Goal: Task Accomplishment & Management: Use online tool/utility

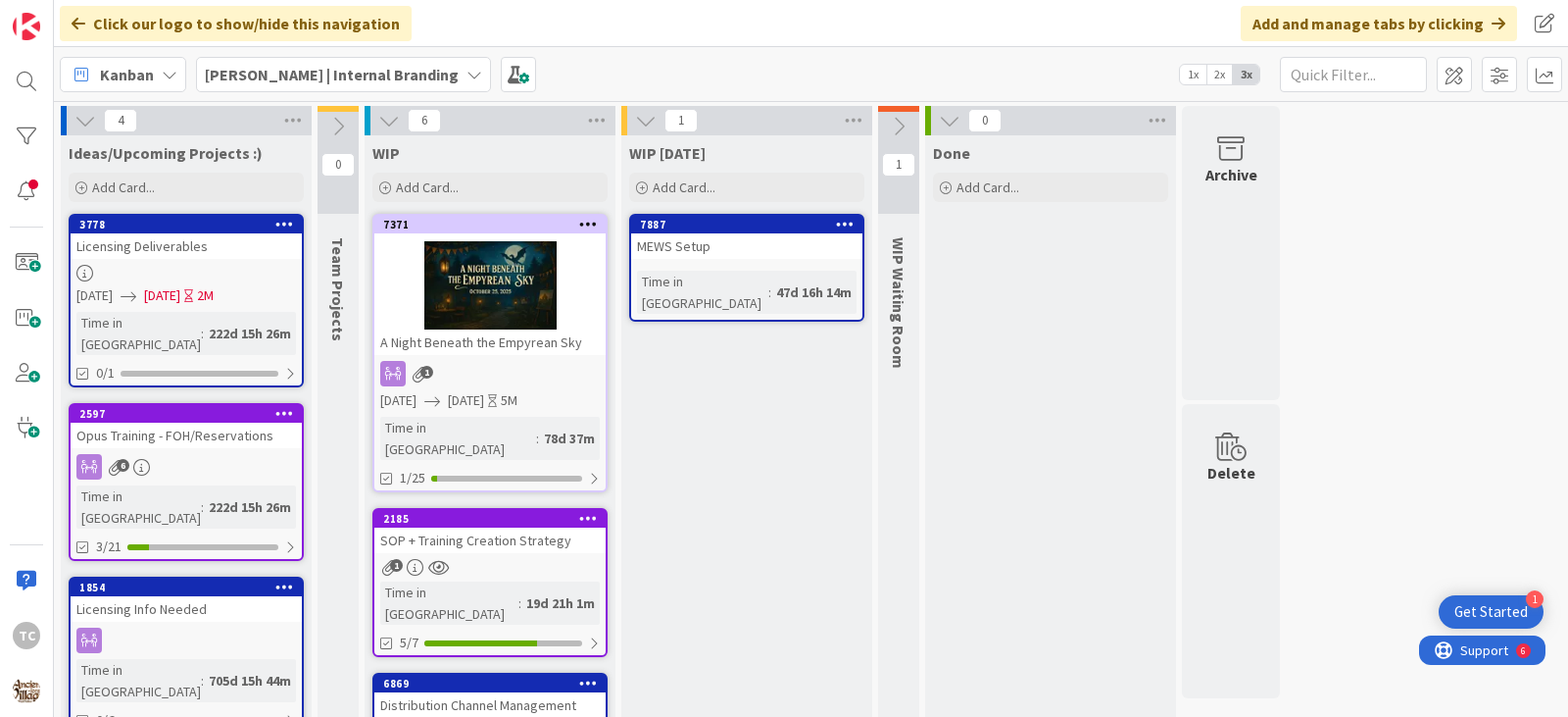
click at [285, 78] on b "[PERSON_NAME] | Internal Branding" at bounding box center [332, 75] width 254 height 20
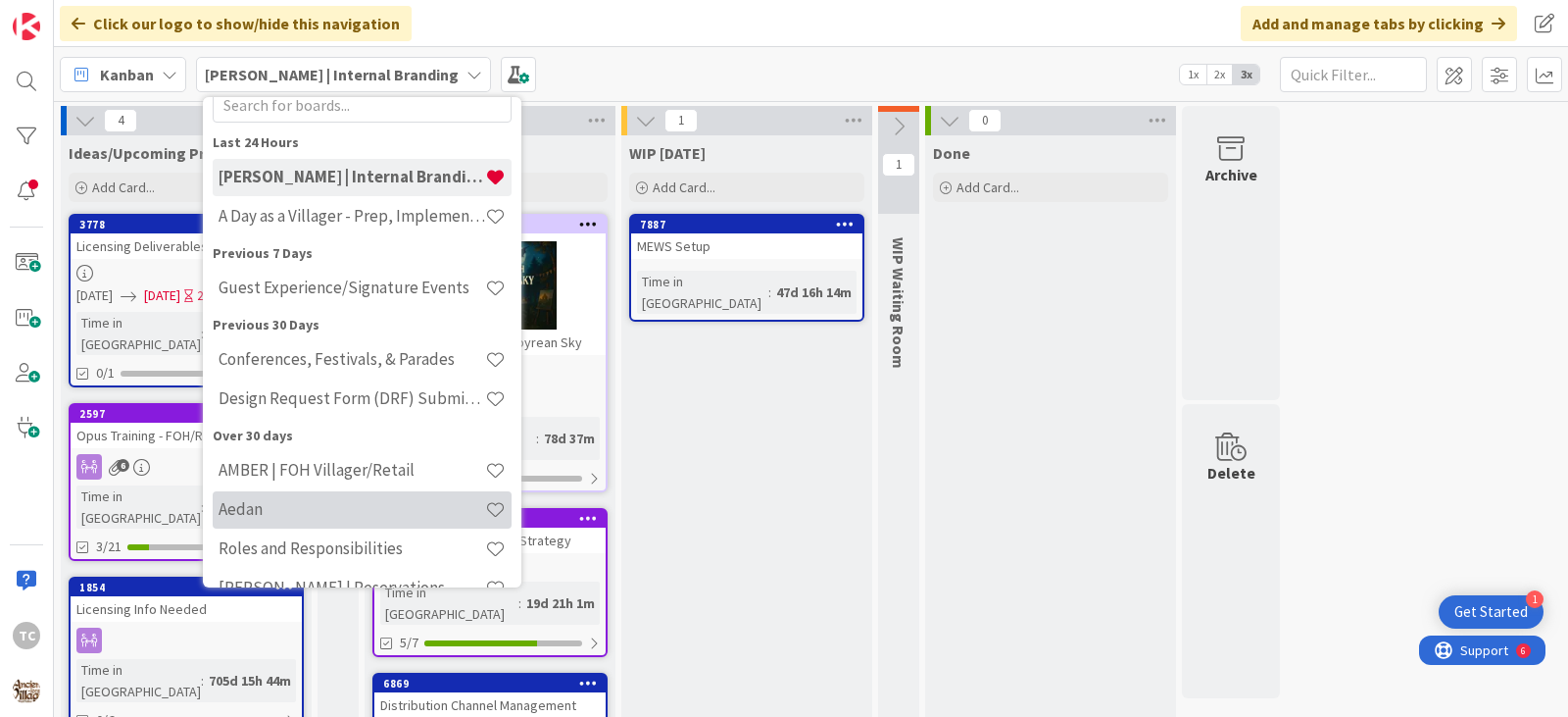
scroll to position [98, 0]
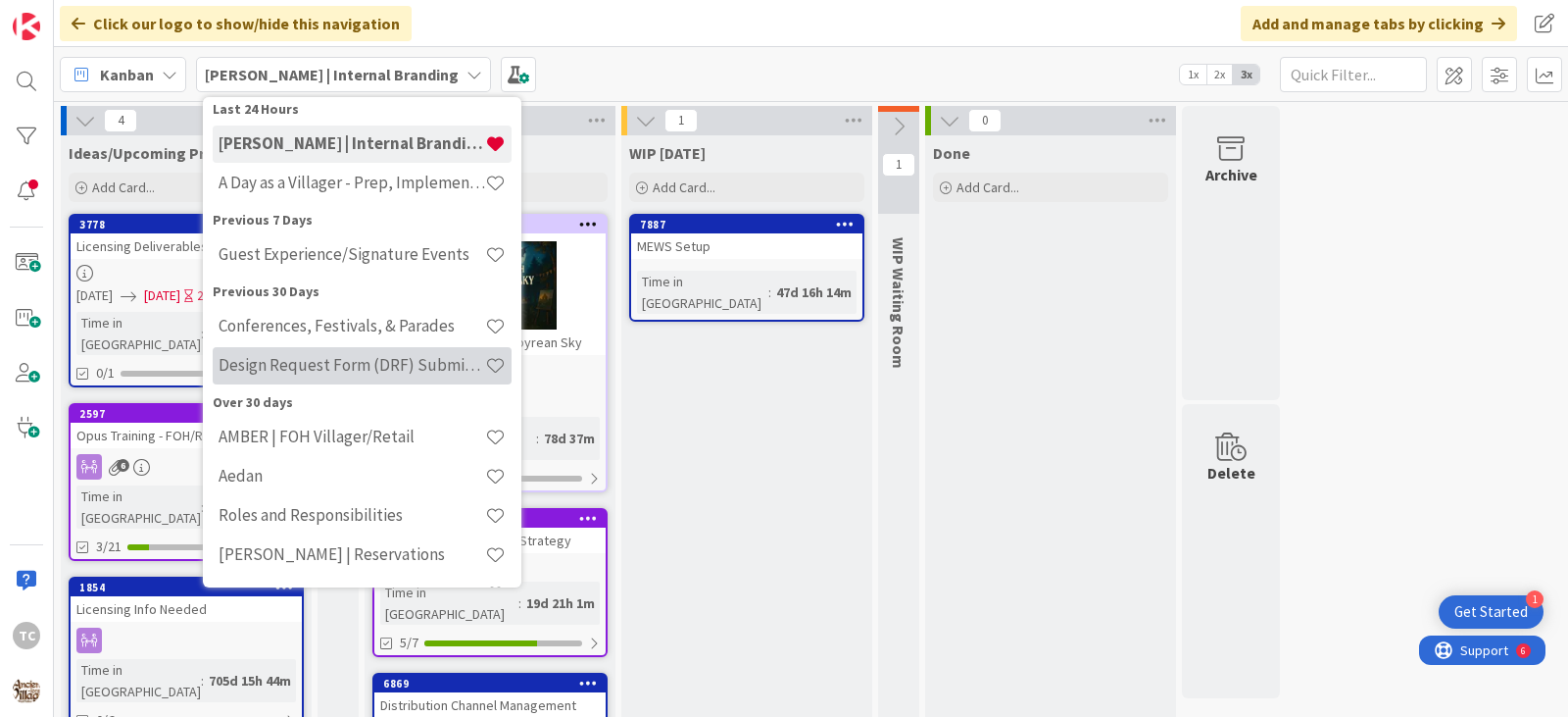
click at [288, 379] on div "Design Request Form (DRF) Submittals" at bounding box center [362, 364] width 299 height 37
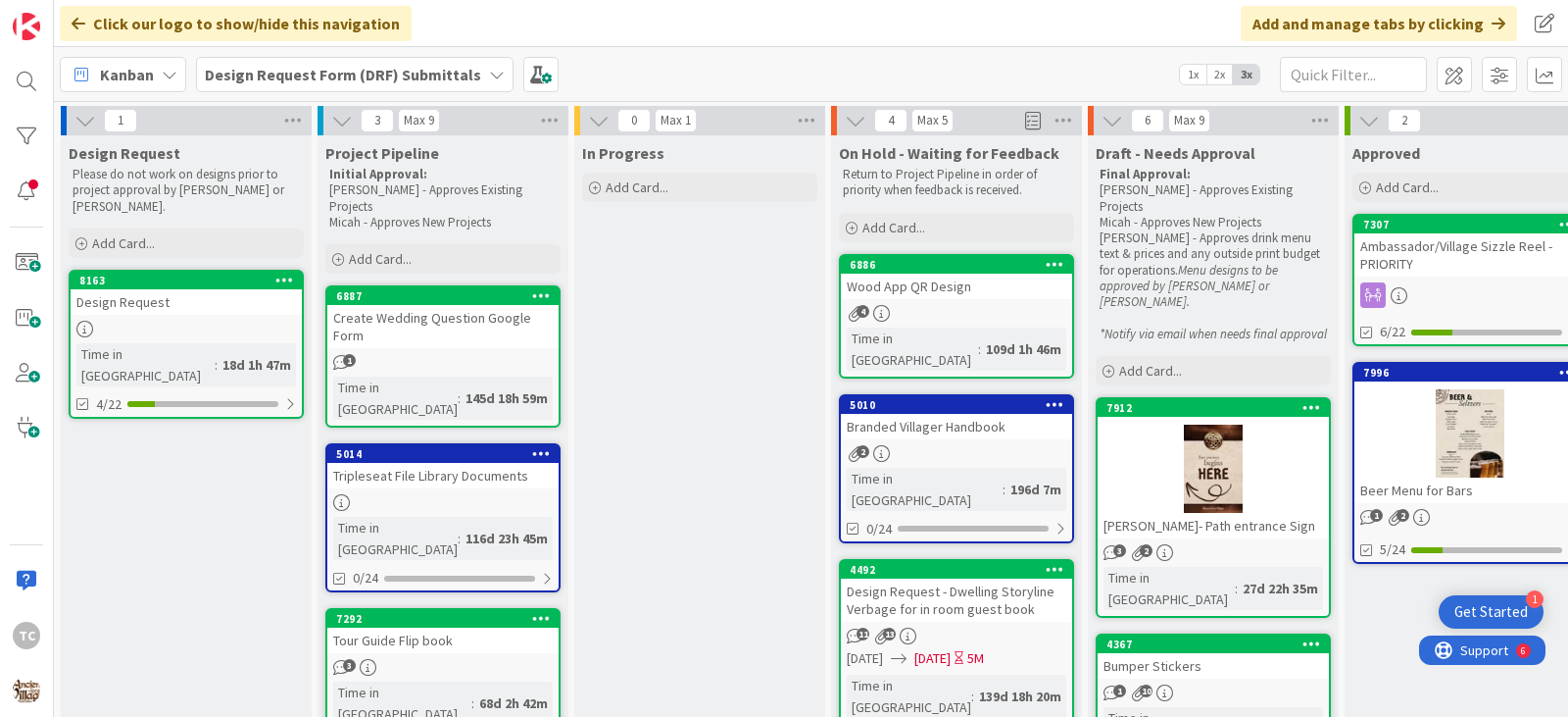
click at [214, 321] on div at bounding box center [186, 329] width 231 height 17
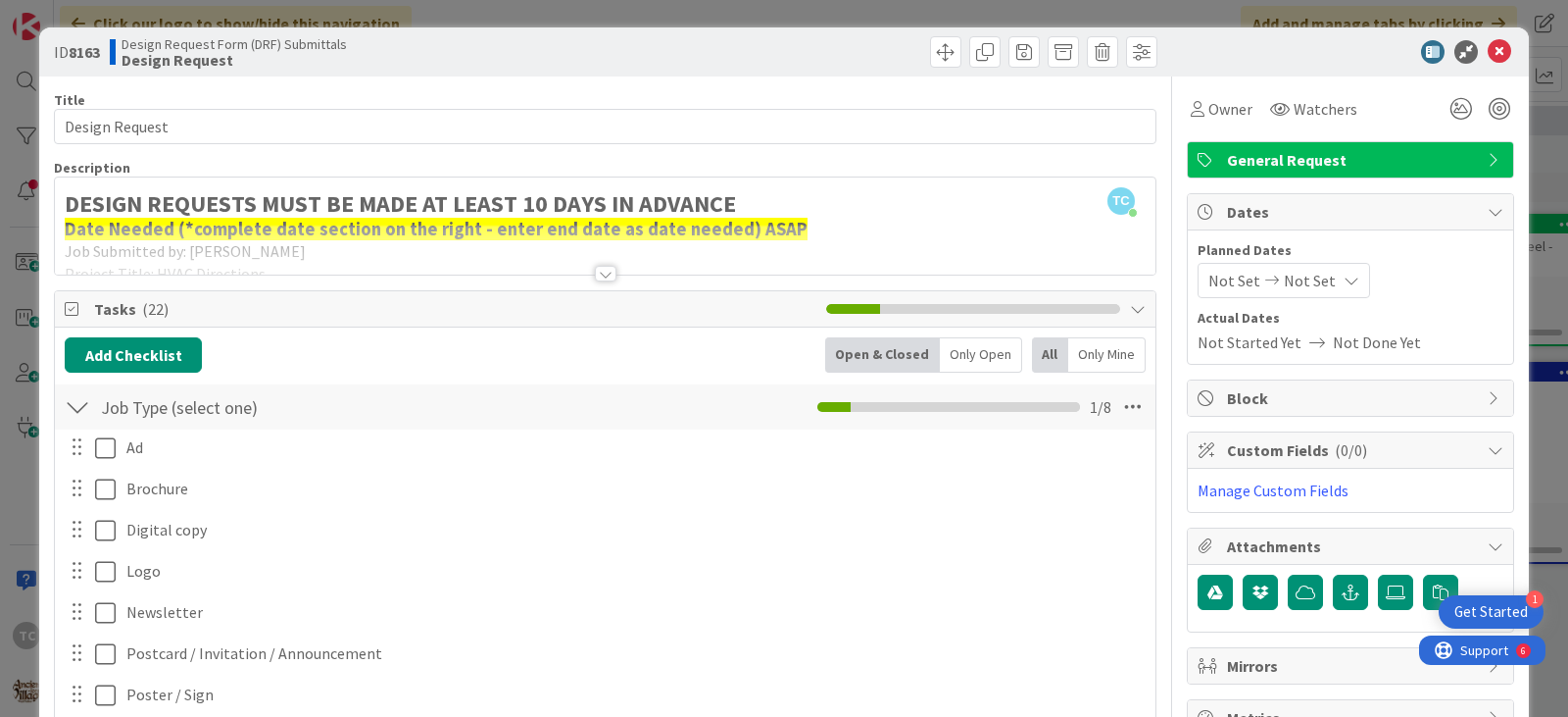
click at [595, 274] on div at bounding box center [606, 274] width 22 height 16
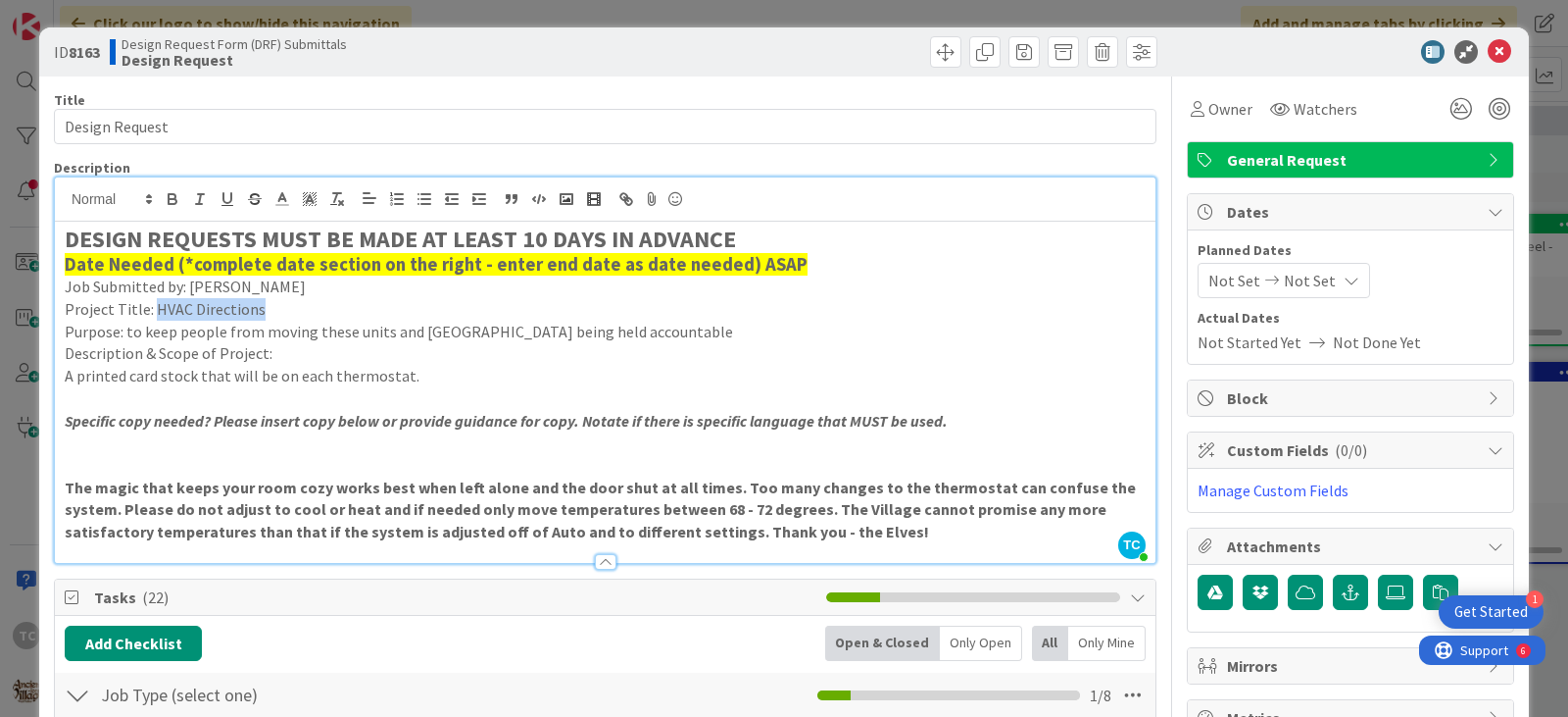
drag, startPoint x: 152, startPoint y: 311, endPoint x: 257, endPoint y: 313, distance: 105.0
click at [257, 313] on p "Project Title: HVAC Directions" at bounding box center [605, 309] width 1081 height 23
copy p "HVAC Directions"
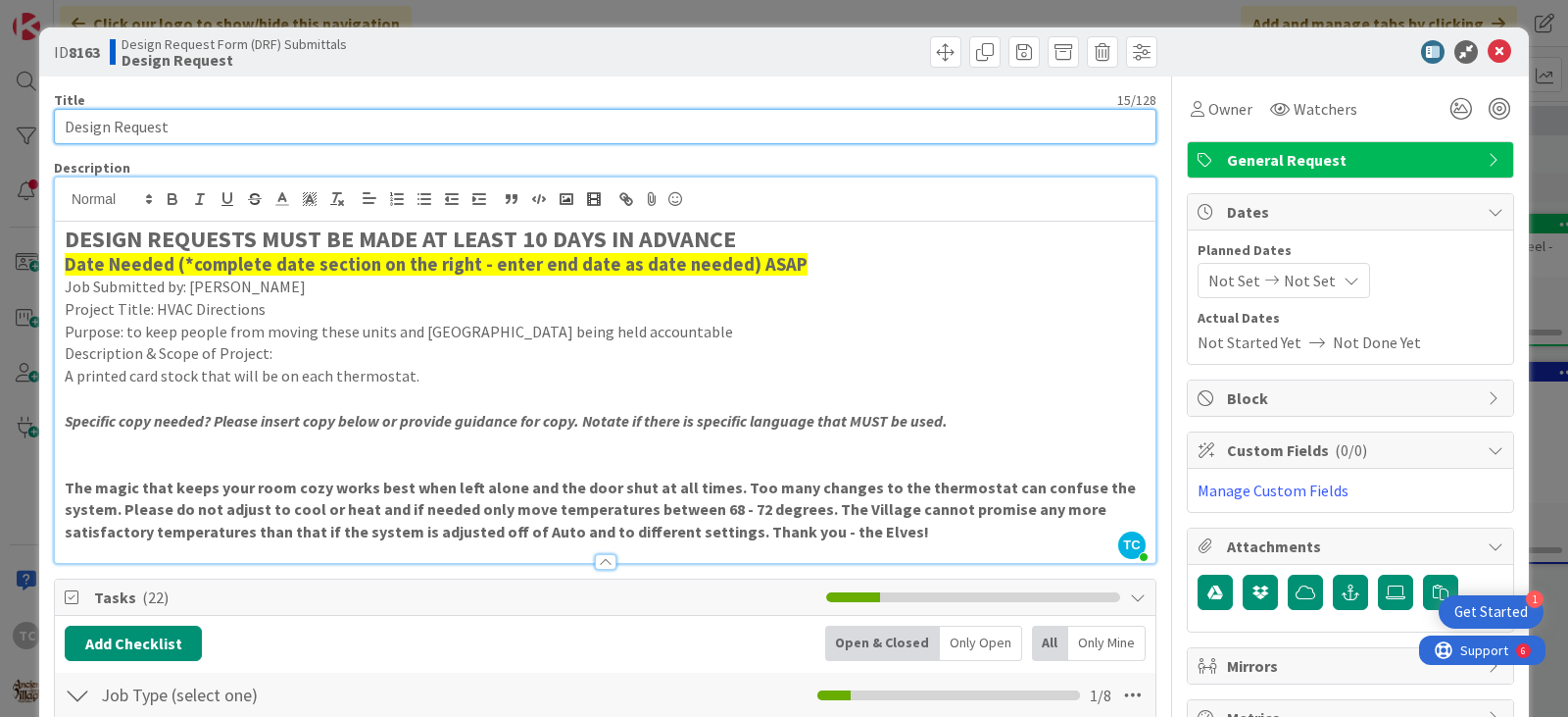
click at [177, 116] on input "Design Request" at bounding box center [604, 125] width 1102 height 35
click at [177, 117] on input "Design Request" at bounding box center [604, 125] width 1102 height 35
paste input "HVAC Directions"
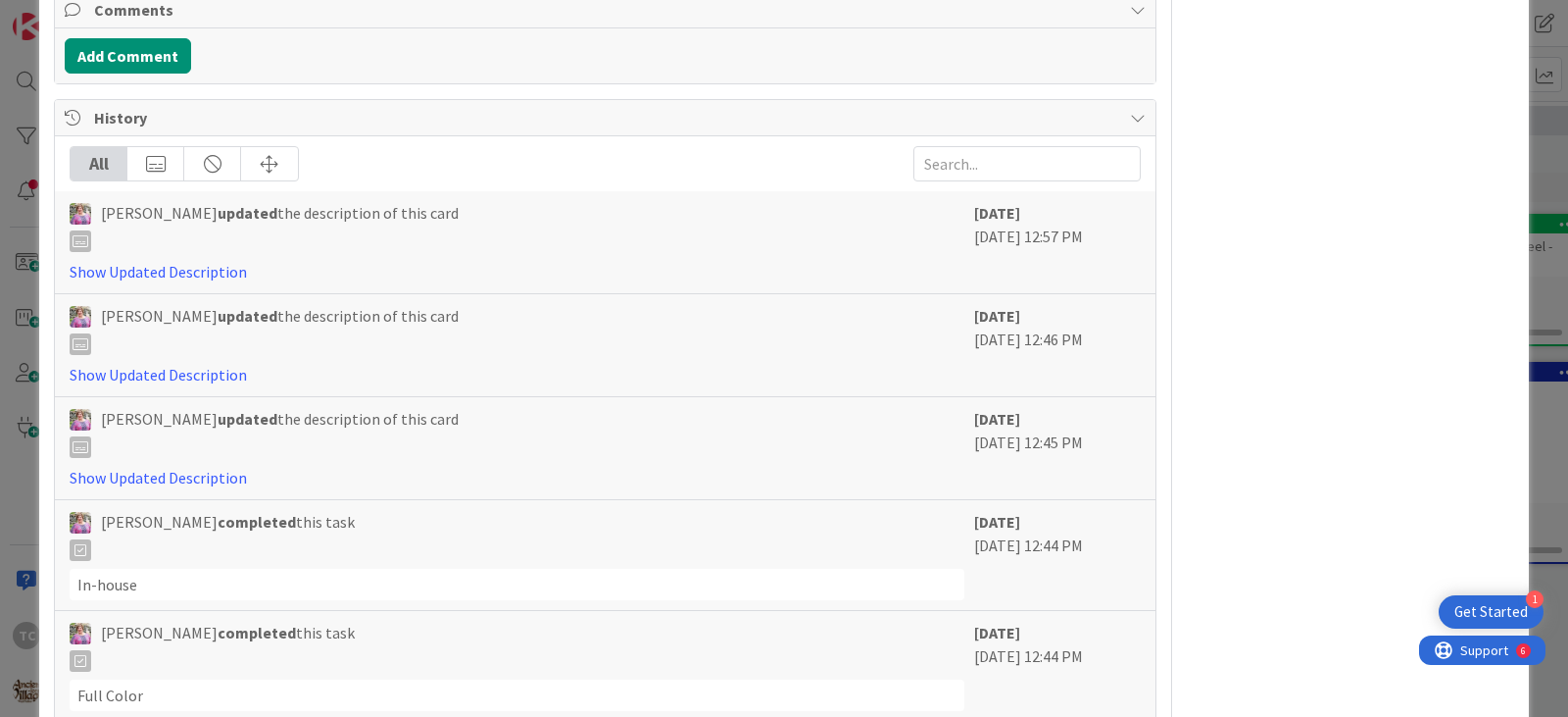
scroll to position [1880, 0]
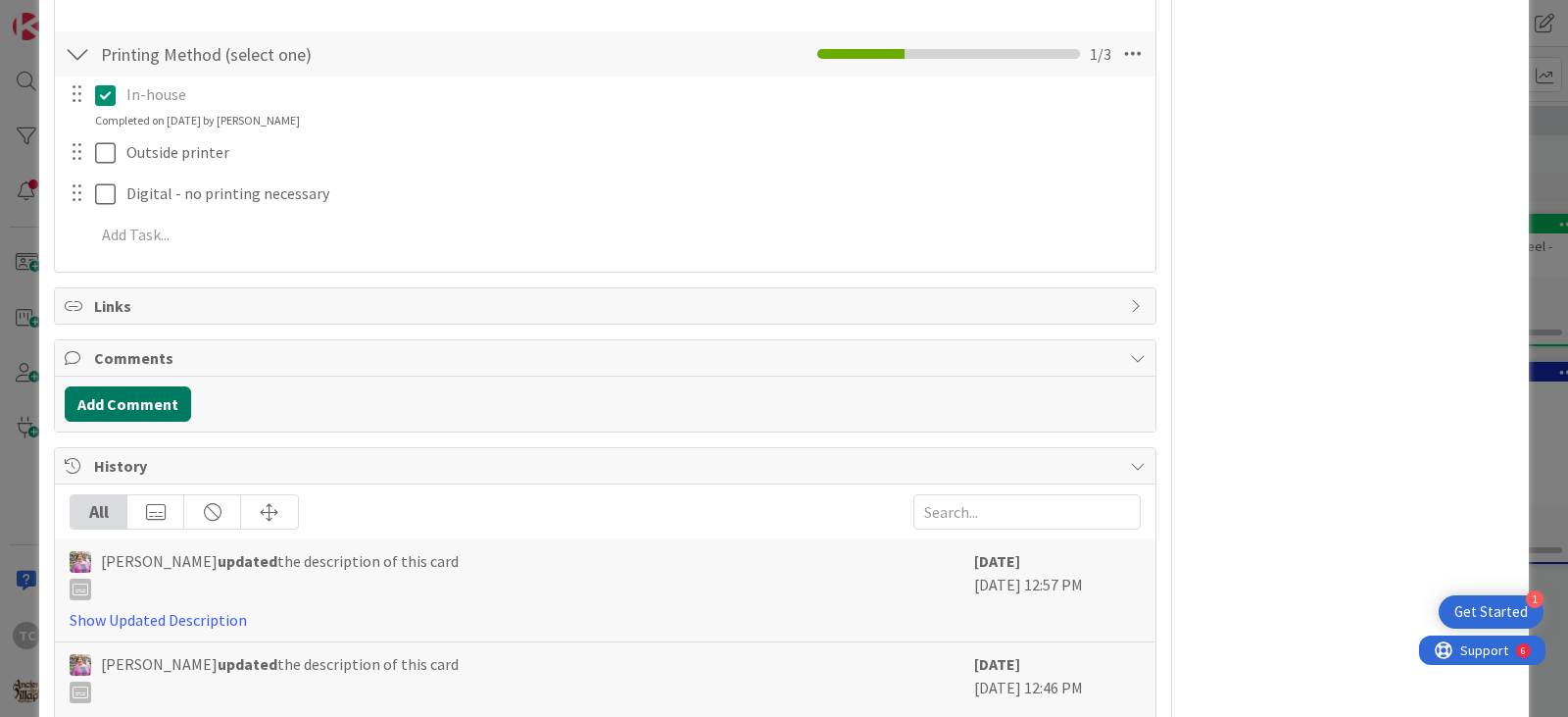
type input "HVAC Directions"
click at [112, 402] on button "Add Comment" at bounding box center [127, 403] width 126 height 35
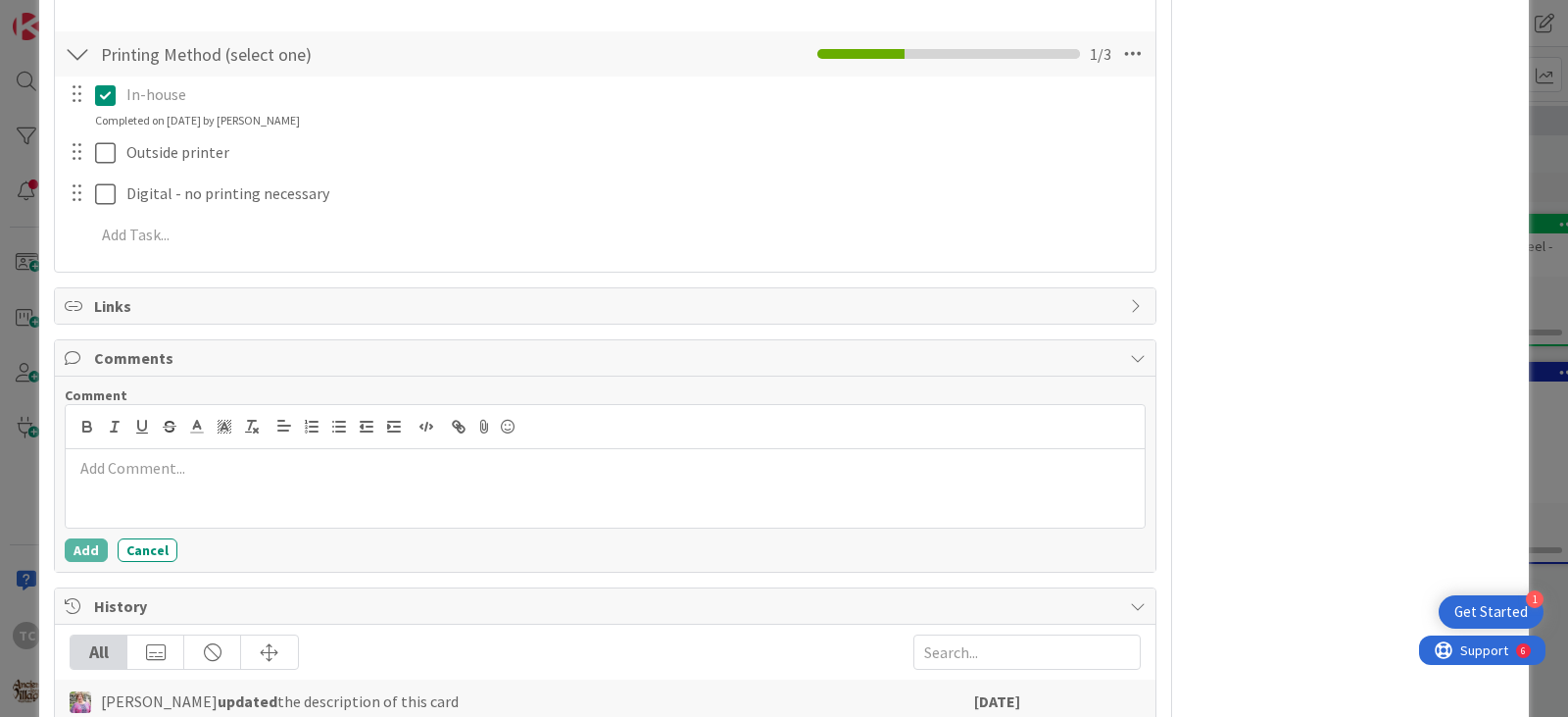
click at [224, 469] on p at bounding box center [605, 468] width 1063 height 23
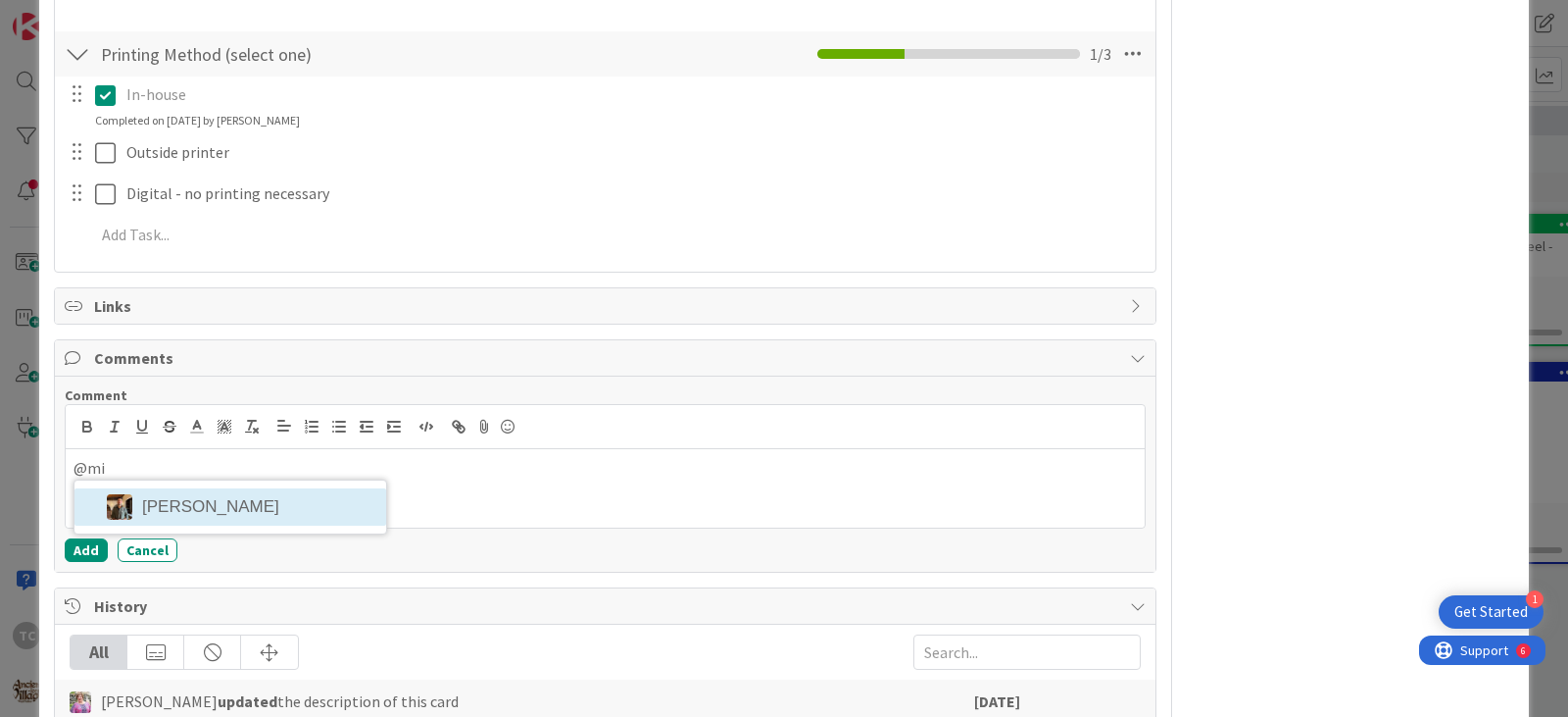
click at [204, 509] on li "[PERSON_NAME]" at bounding box center [230, 506] width 312 height 37
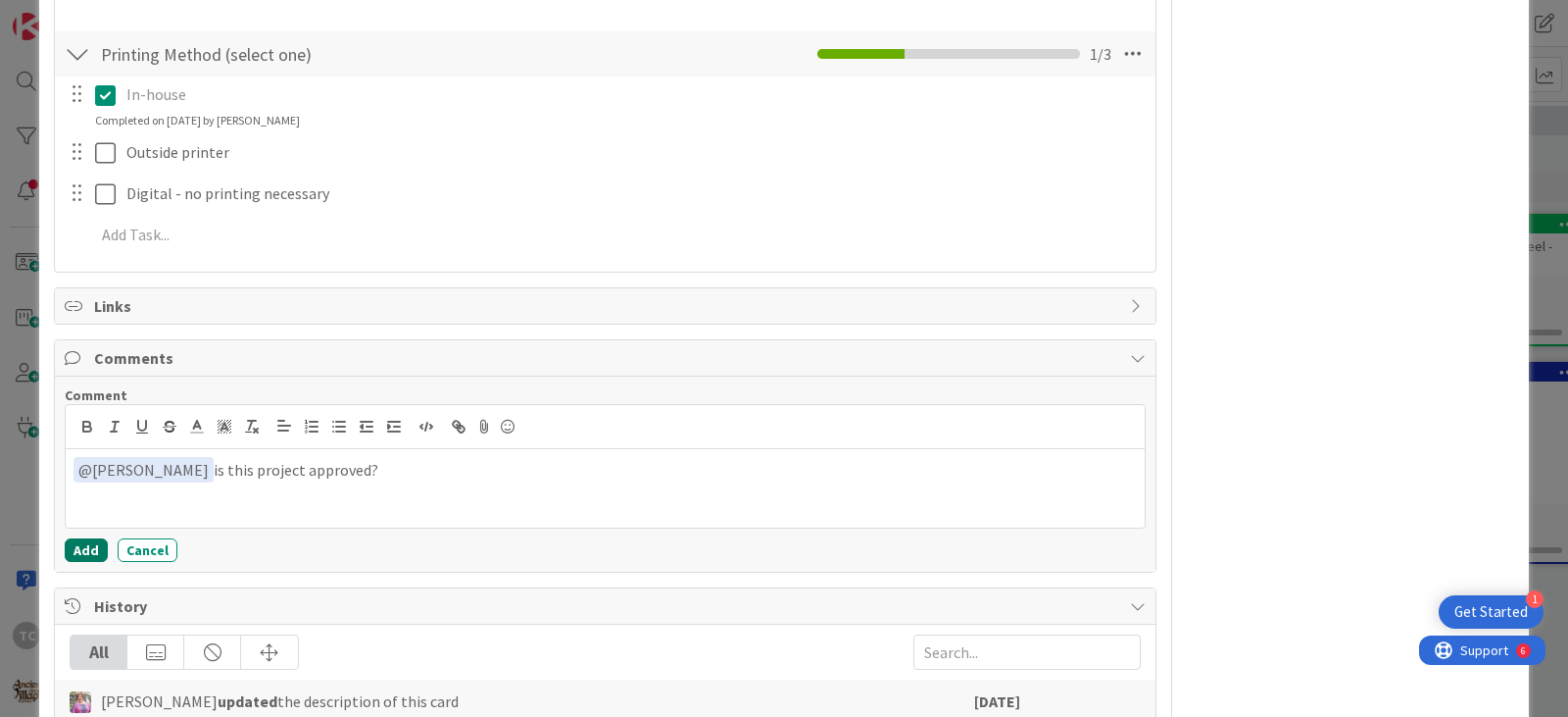
click at [88, 560] on div "Comment ﻿ @ [PERSON_NAME] ﻿ is this project approved? [PERSON_NAME] Add Cancel" at bounding box center [604, 474] width 1100 height 195
click at [82, 549] on button "Add" at bounding box center [86, 550] width 43 height 24
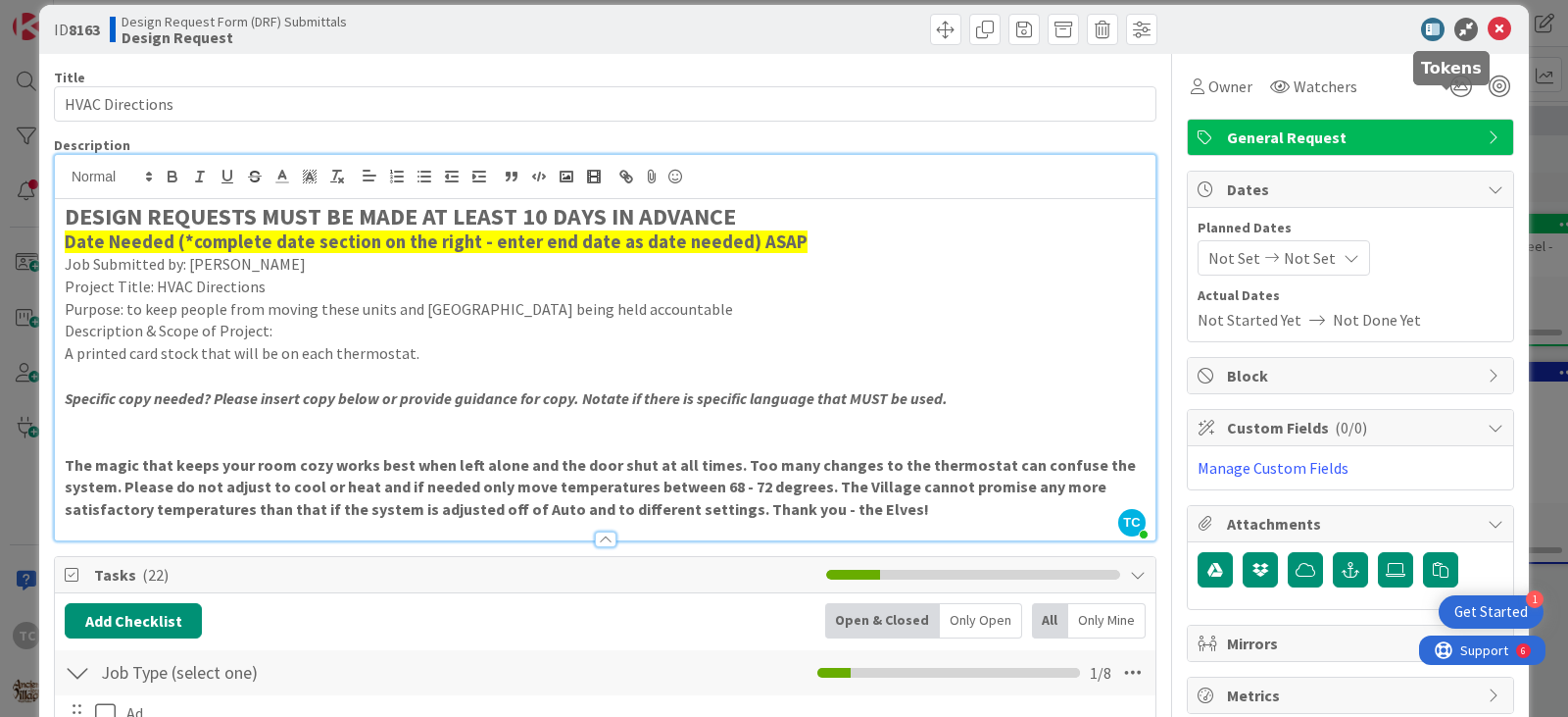
scroll to position [0, 0]
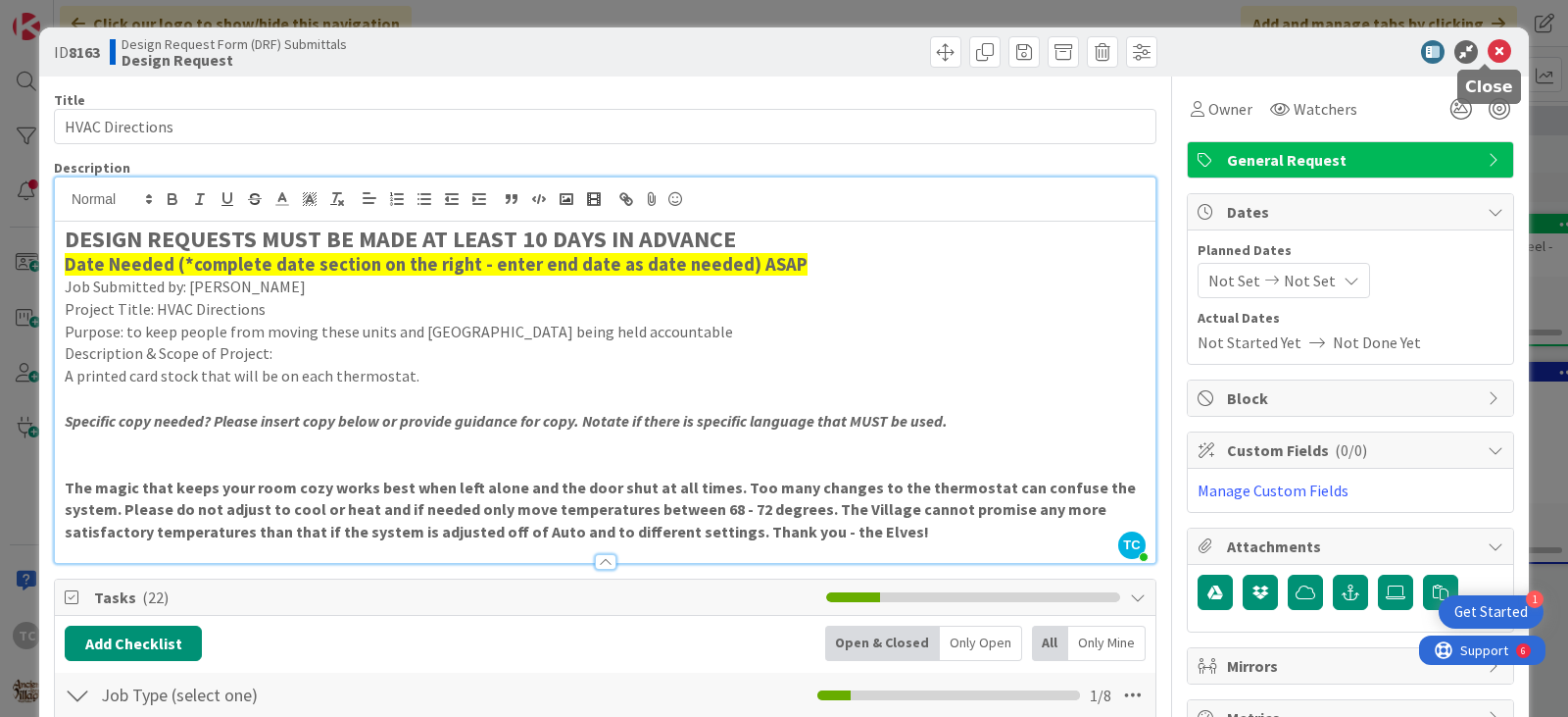
click at [1490, 57] on icon at bounding box center [1499, 52] width 24 height 24
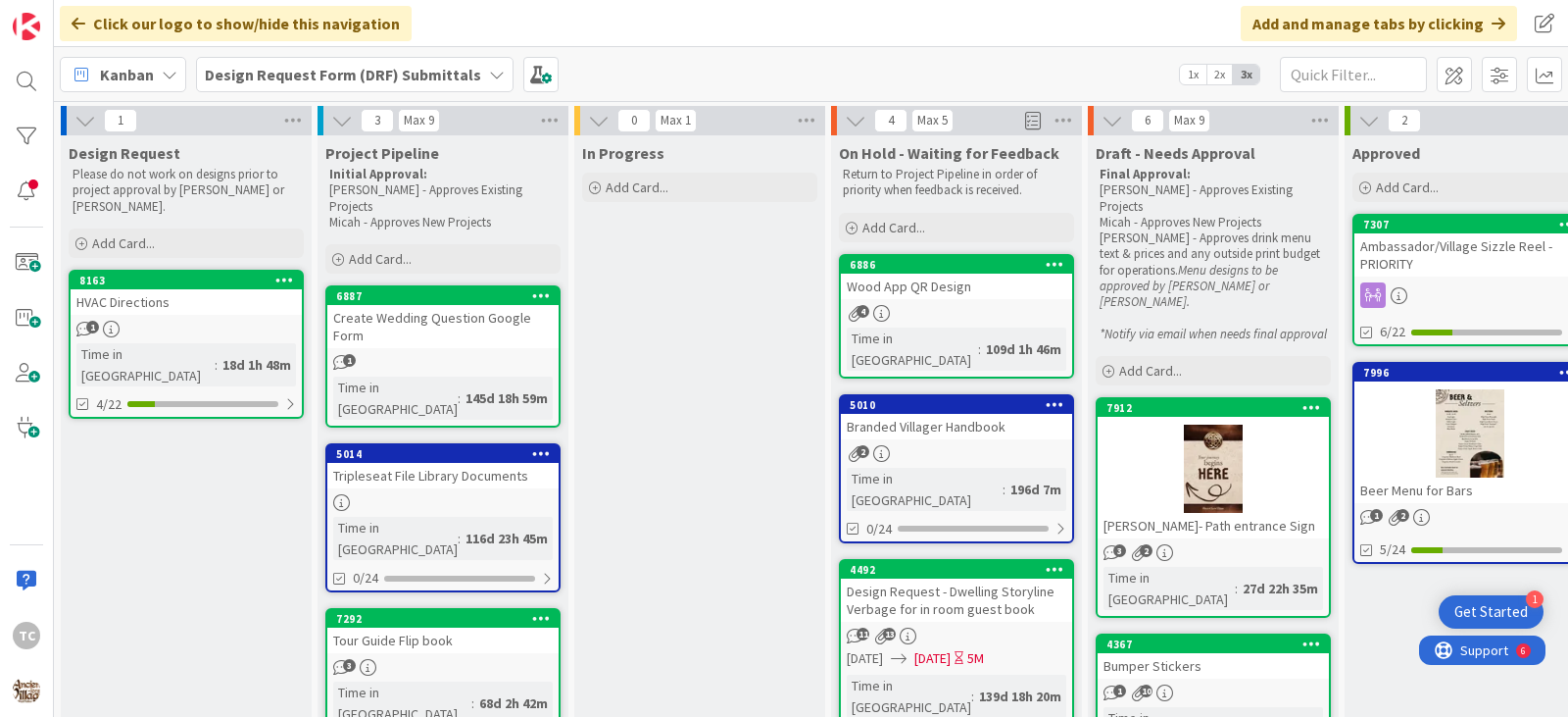
click at [286, 74] on b "Design Request Form (DRF) Submittals" at bounding box center [343, 75] width 277 height 20
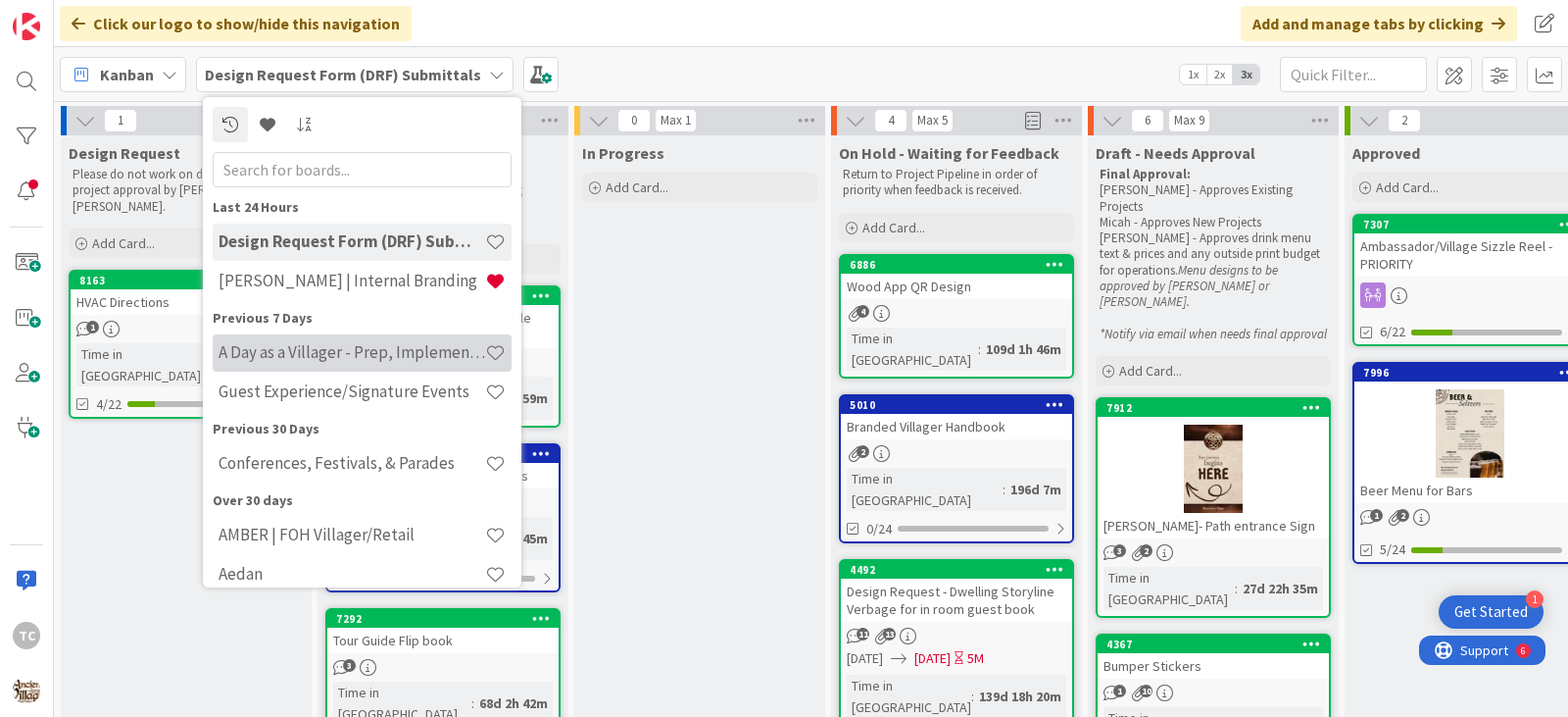
click at [316, 348] on h4 "A Day as a Villager - Prep, Implement and Execute" at bounding box center [352, 353] width 267 height 20
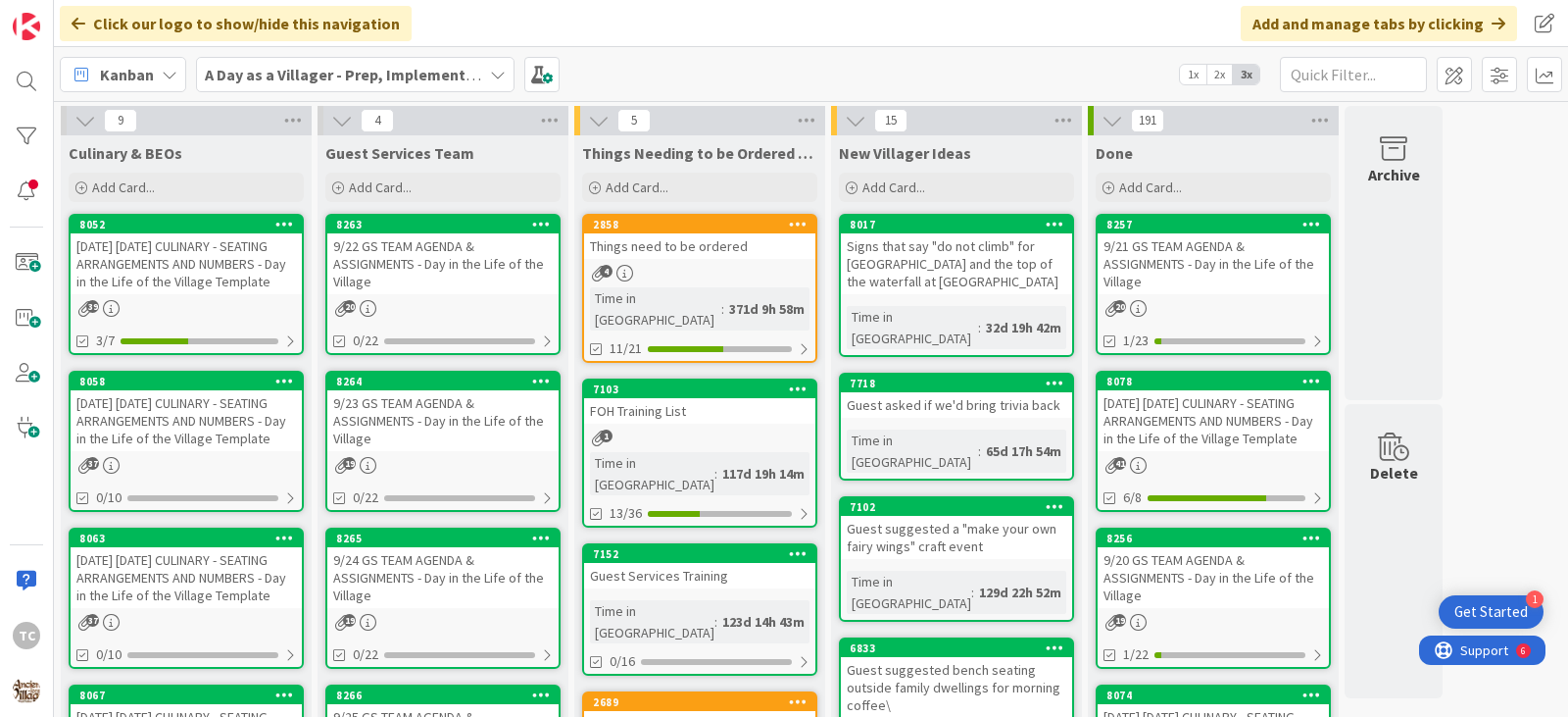
click at [731, 260] on link "2858 Things need to be ordered 4 Time in [GEOGRAPHIC_DATA] : 371d 9h 58m 11/21" at bounding box center [700, 289] width 235 height 149
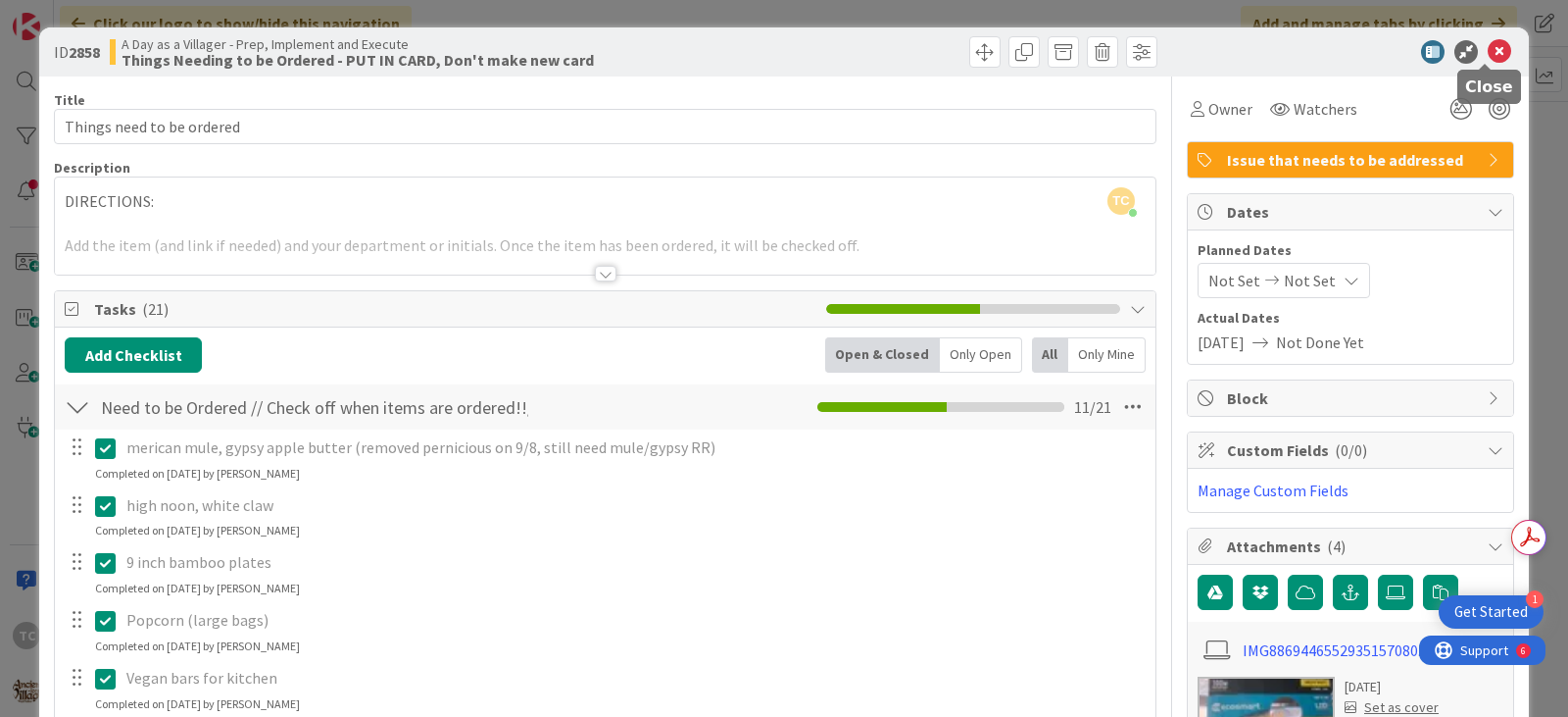
click at [1487, 53] on icon at bounding box center [1499, 52] width 24 height 24
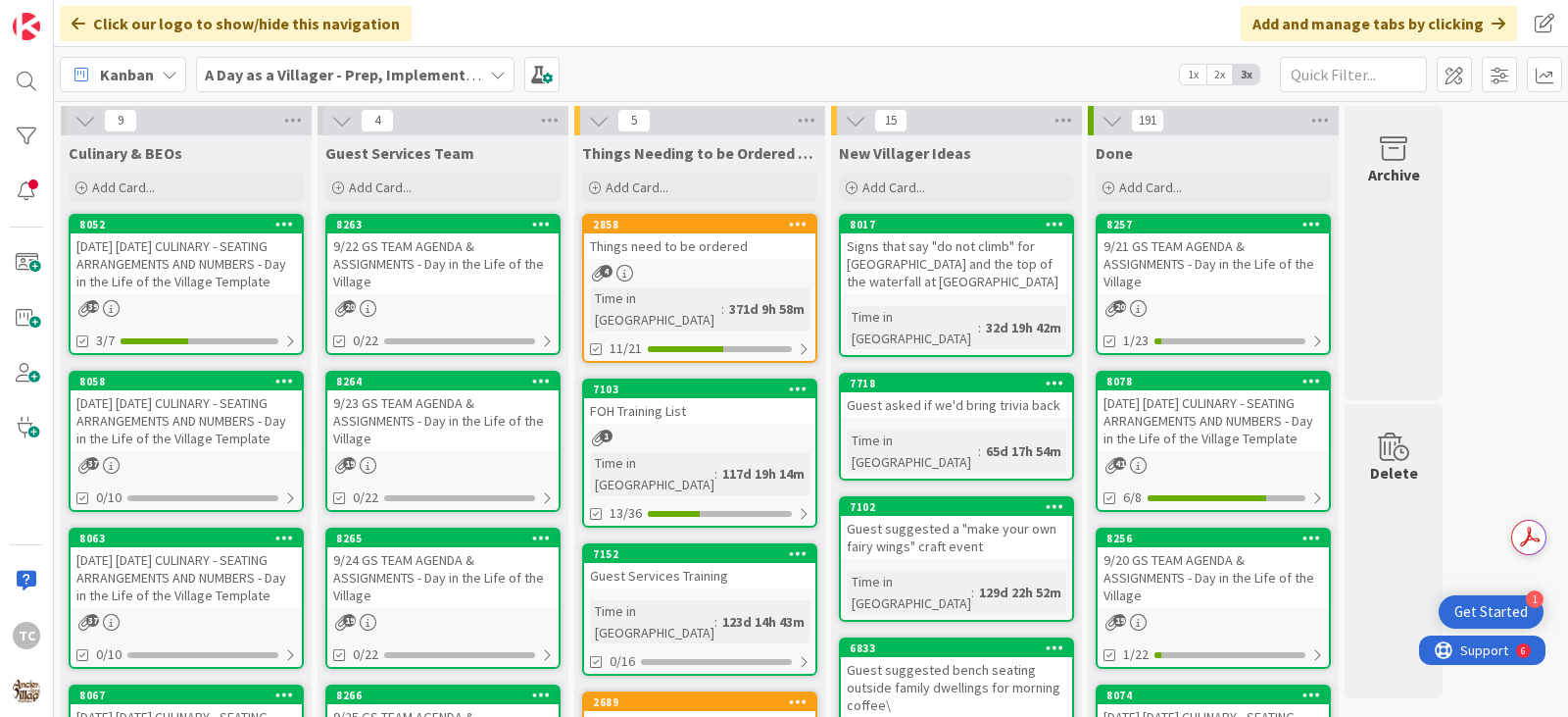
click at [669, 58] on div "Kanban A Day as a Villager - Prep, Implement and Execute 1x 2x 3x" at bounding box center [810, 74] width 1514 height 54
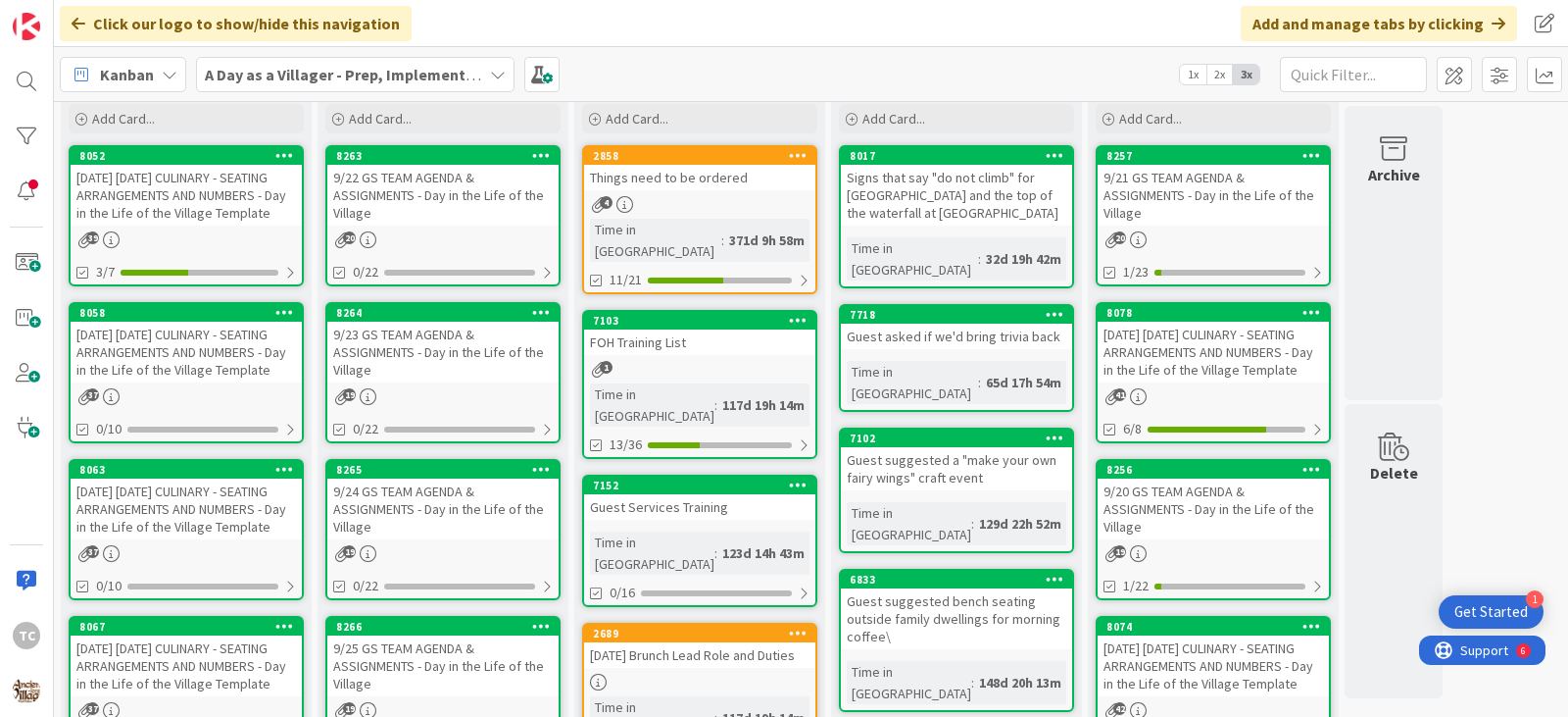
scroll to position [98, 0]
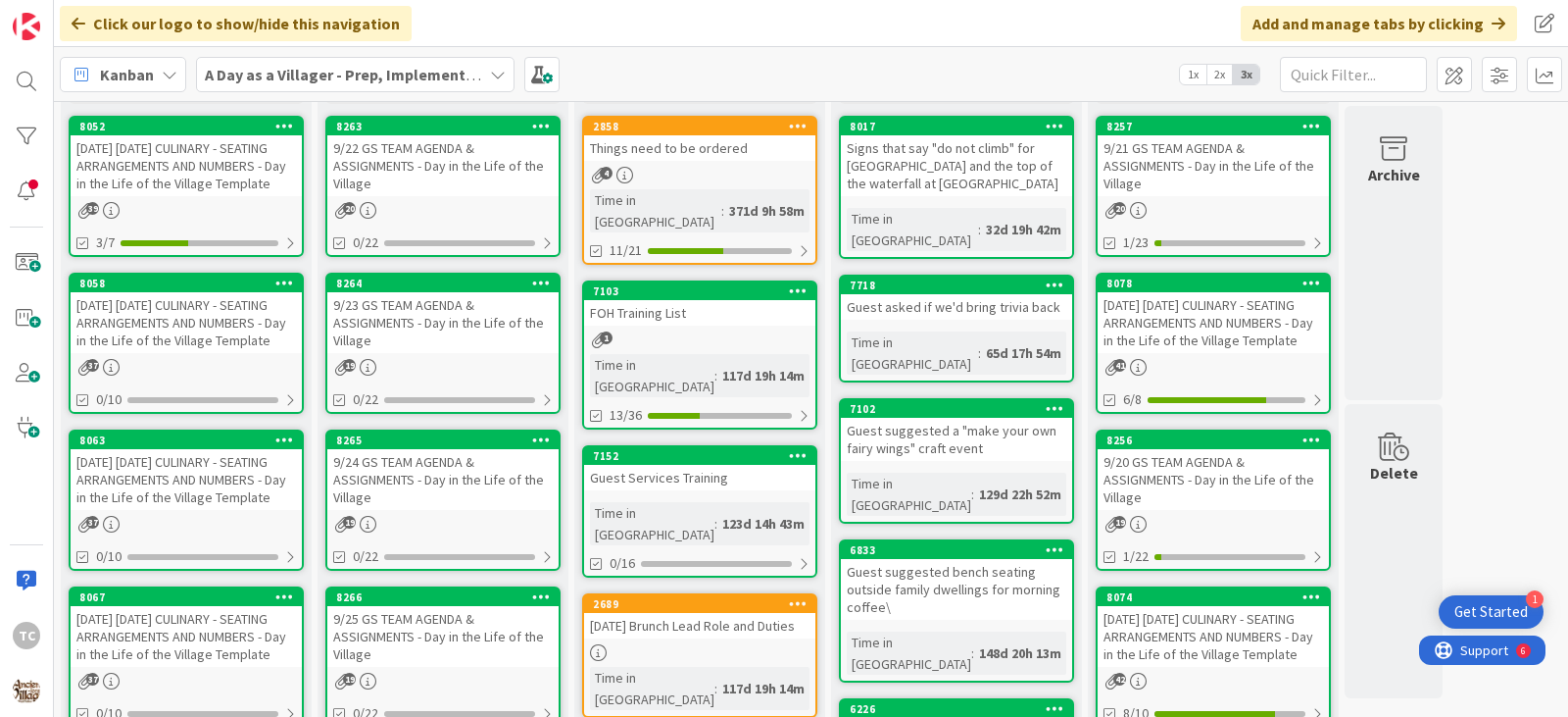
click at [400, 87] on div "A Day as a Villager - Prep, Implement and Execute" at bounding box center [355, 74] width 319 height 35
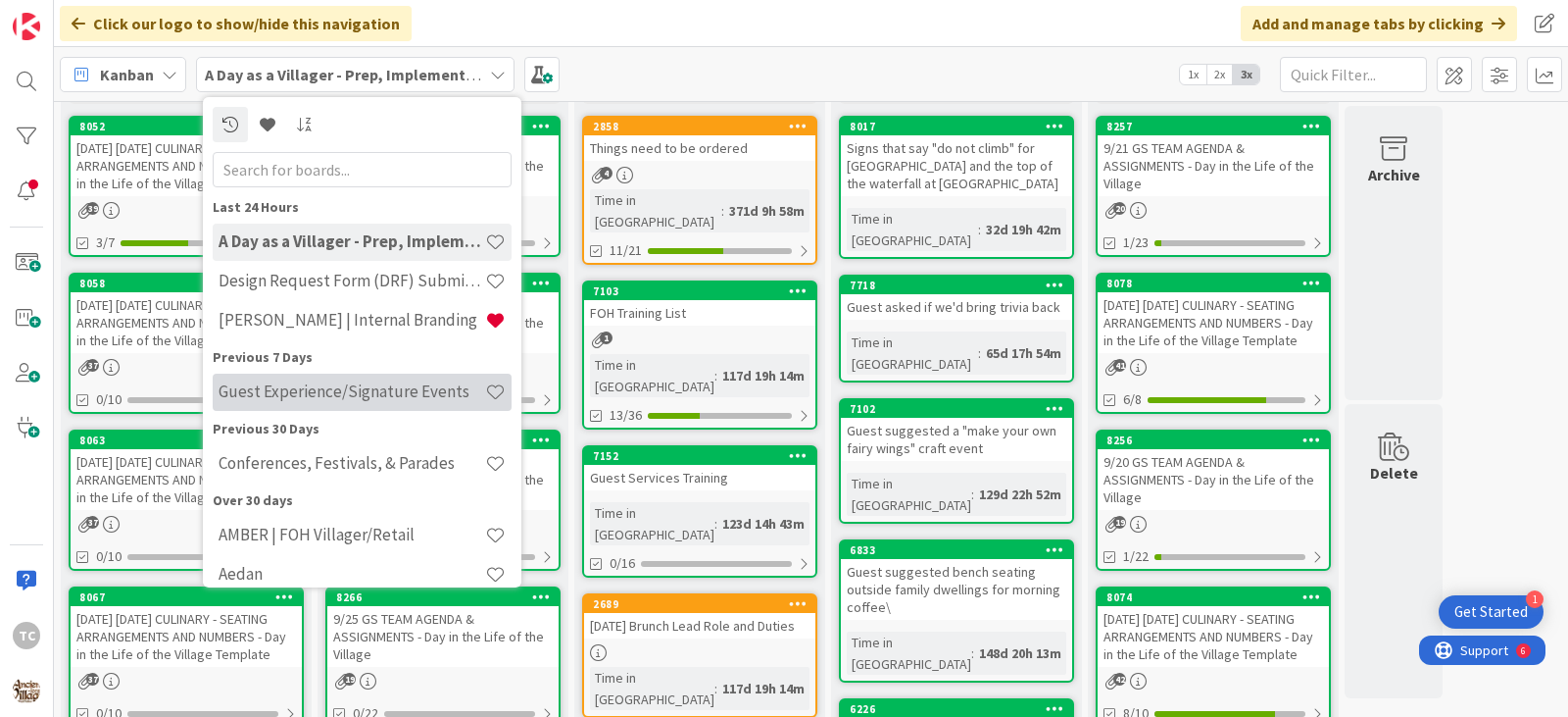
click at [346, 375] on div "Guest Experience/Signature Events" at bounding box center [362, 391] width 299 height 37
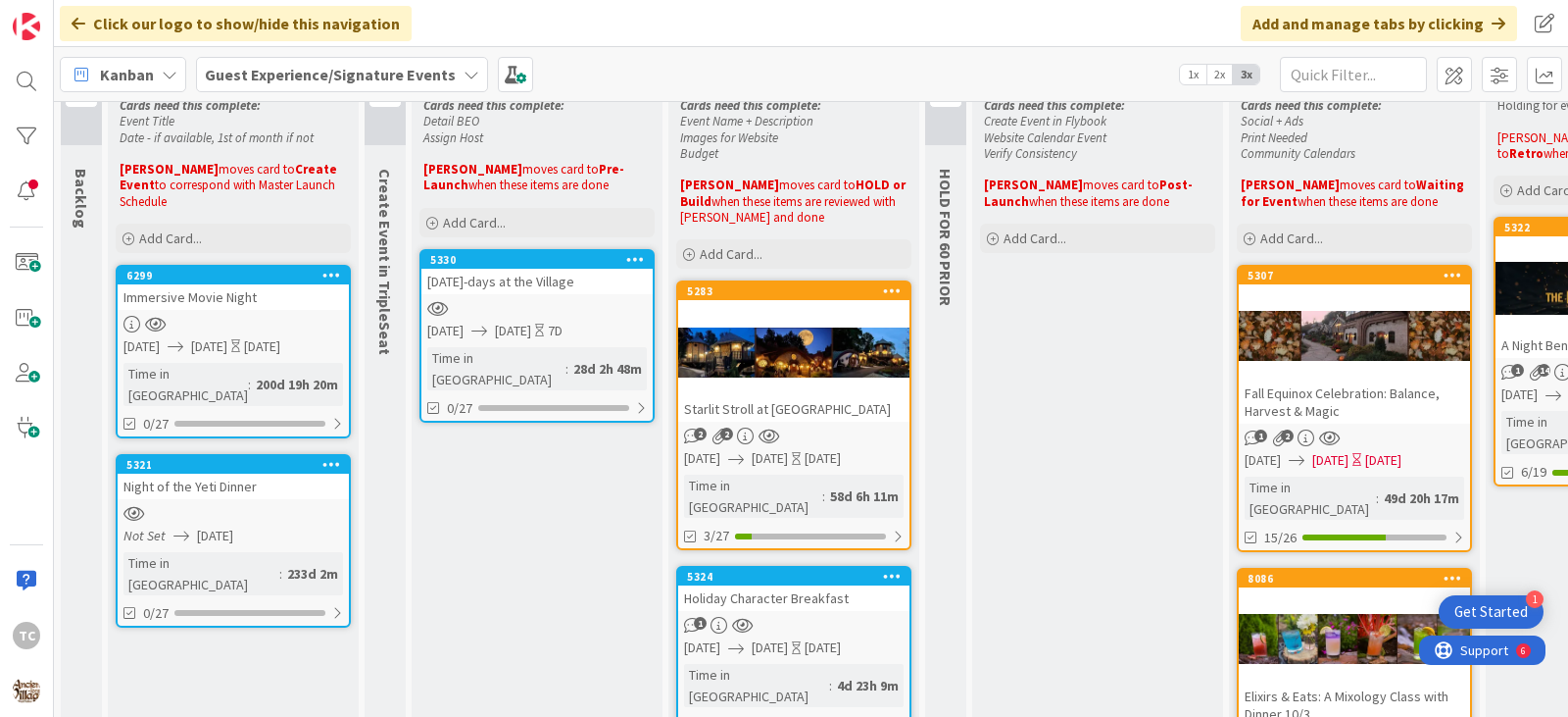
scroll to position [98, 0]
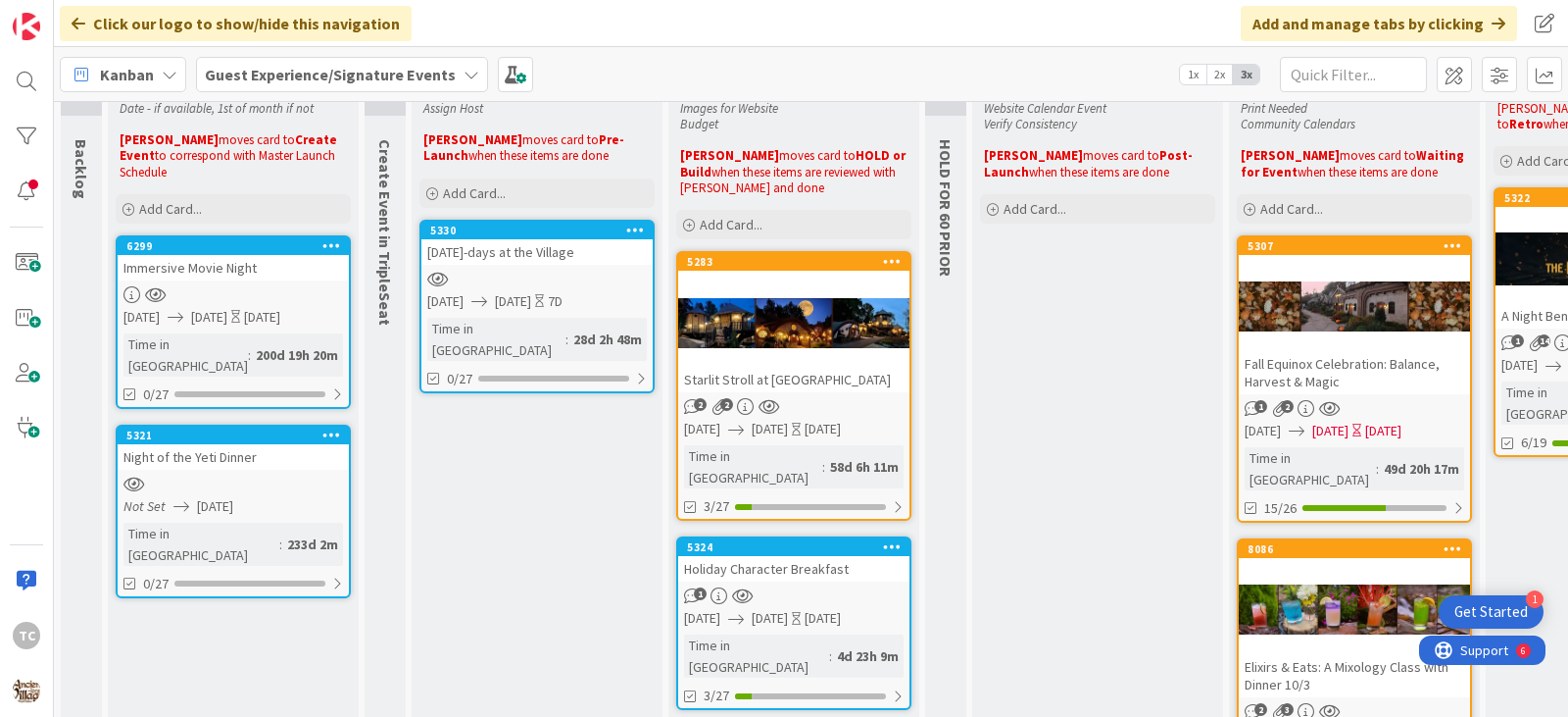
click at [372, 73] on b "Guest Experience/Signature Events" at bounding box center [331, 75] width 251 height 20
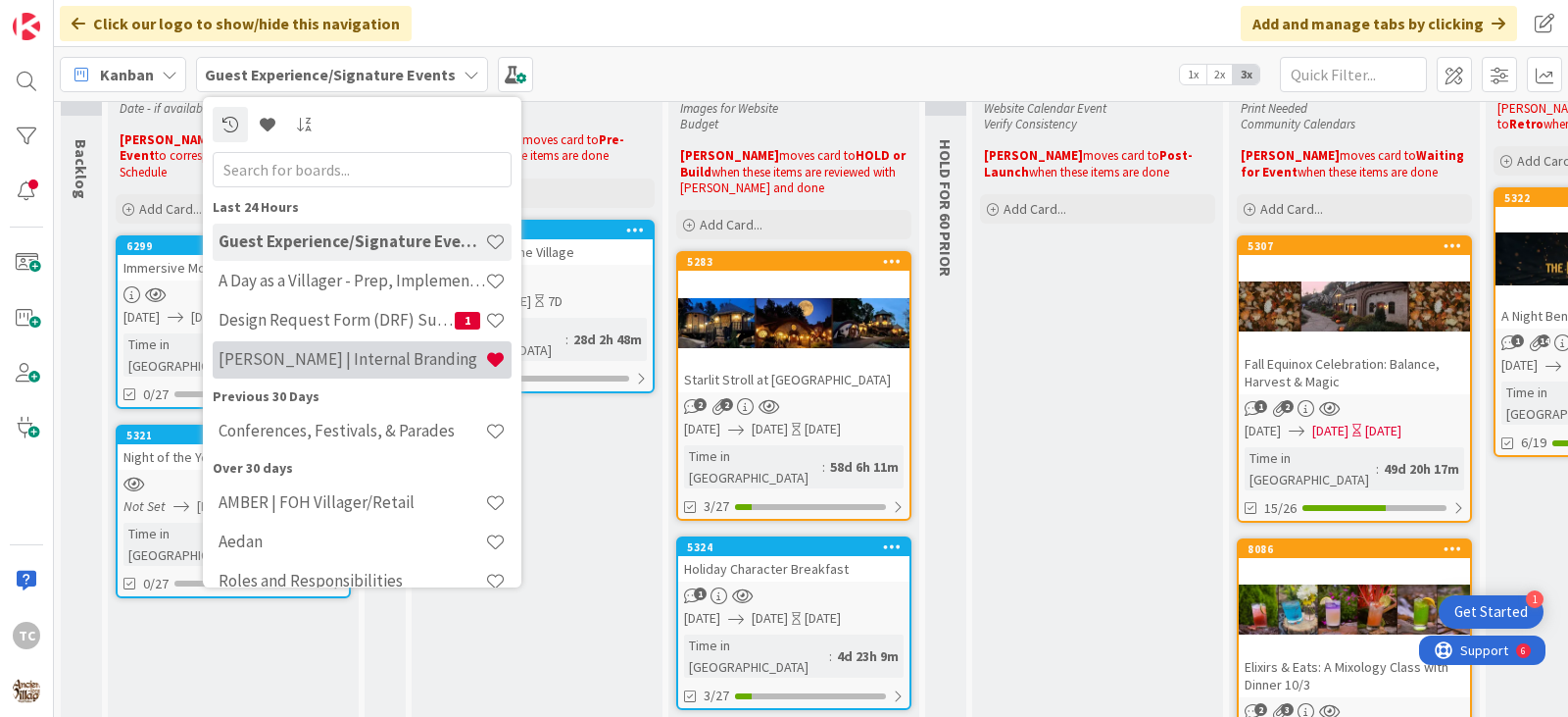
click at [277, 366] on h4 "[PERSON_NAME] | Internal Branding" at bounding box center [352, 358] width 267 height 20
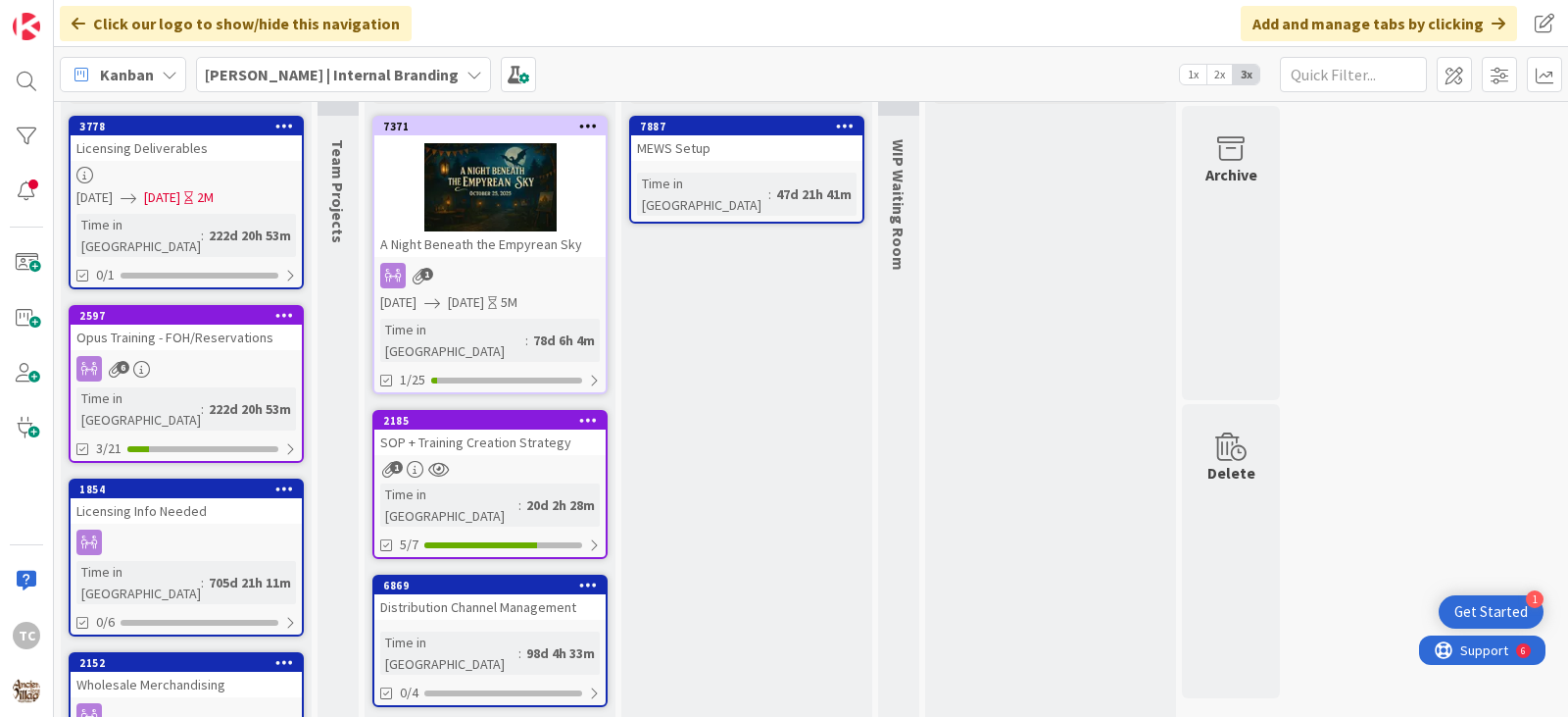
click at [510, 279] on div "1" at bounding box center [490, 276] width 231 height 26
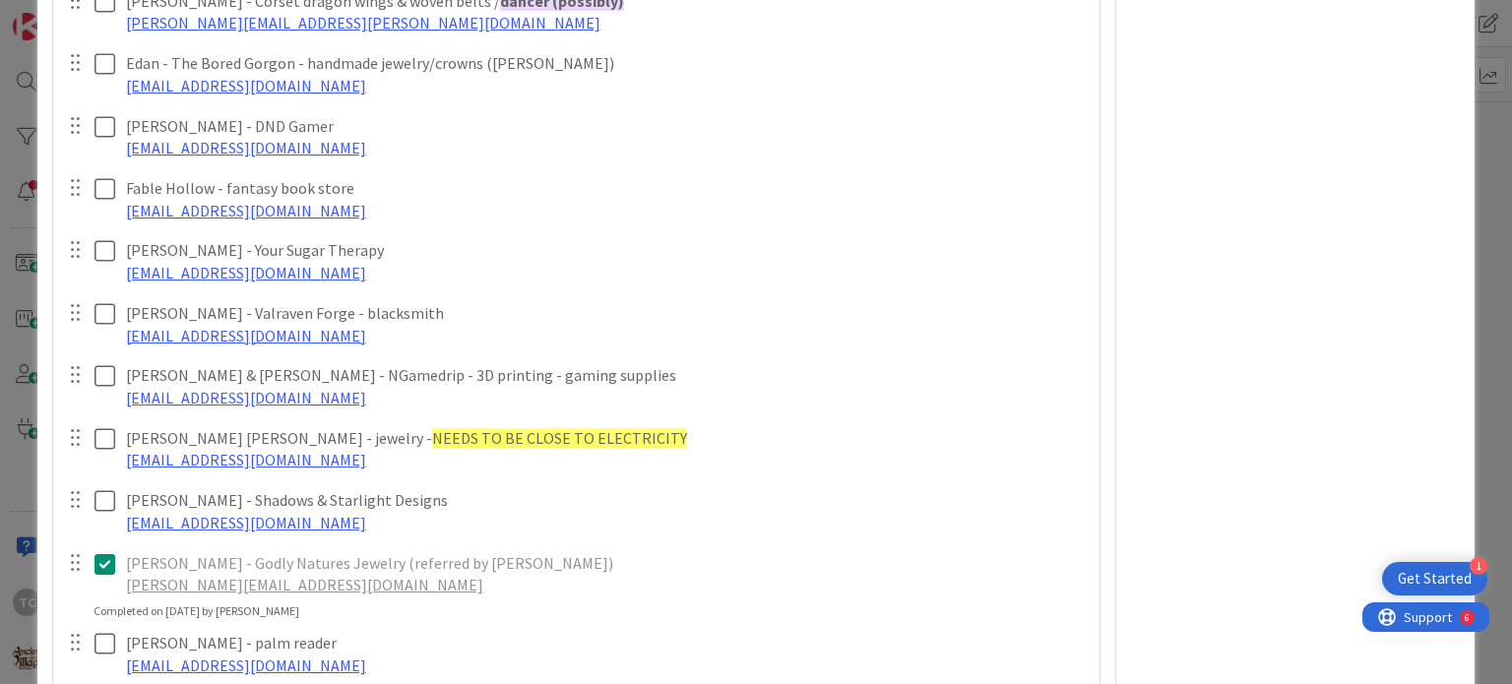
scroll to position [1280, 0]
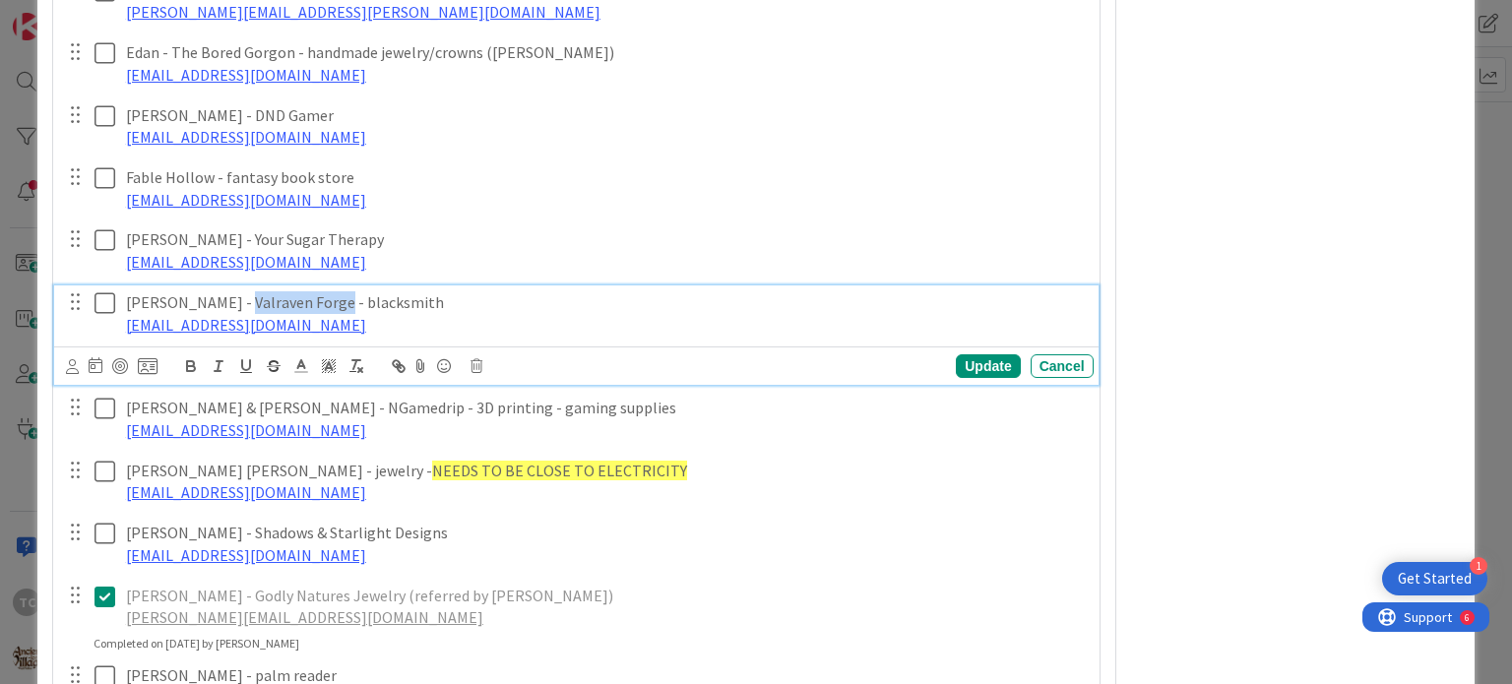
drag, startPoint x: 324, startPoint y: 302, endPoint x: 229, endPoint y: 298, distance: 94.6
click at [229, 298] on p "[PERSON_NAME] - Valraven Forge - blacksmith" at bounding box center [606, 302] width 960 height 23
copy p "Valraven Forge"
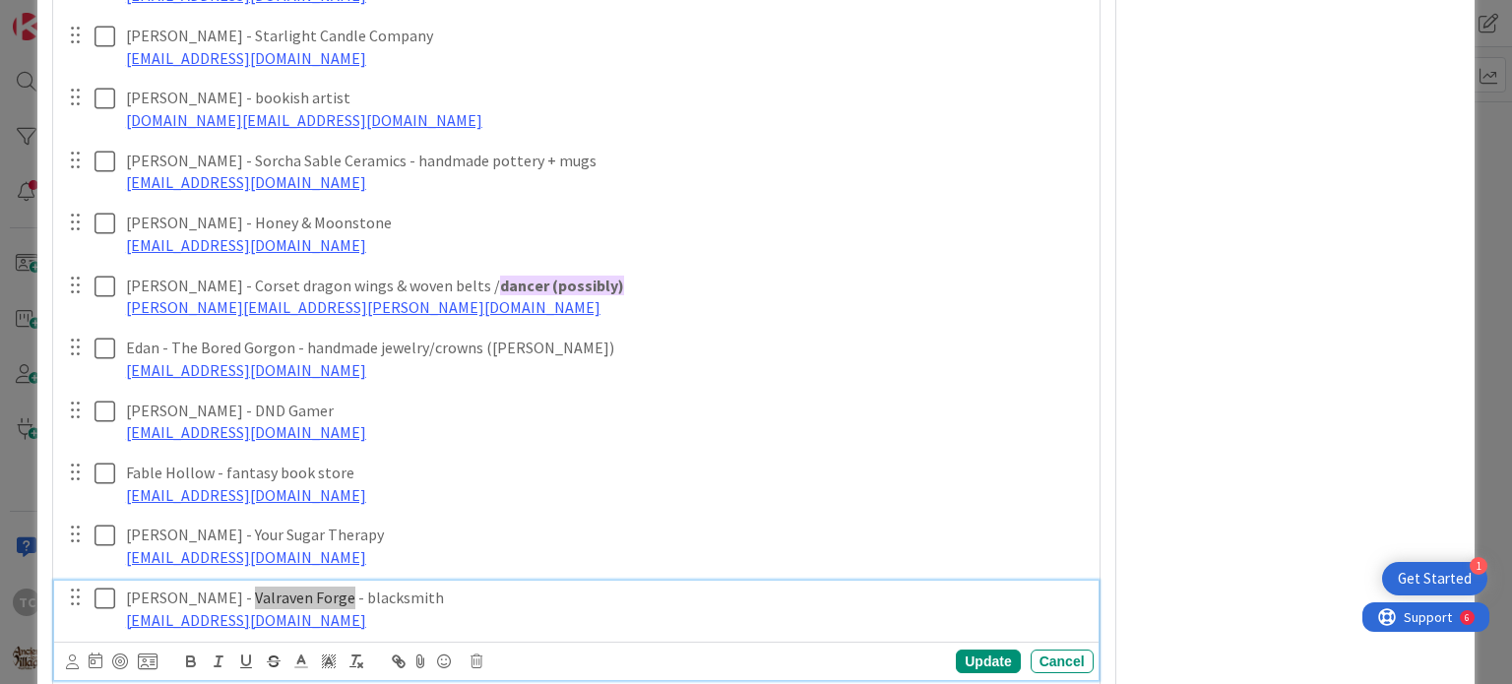
scroll to position [886, 0]
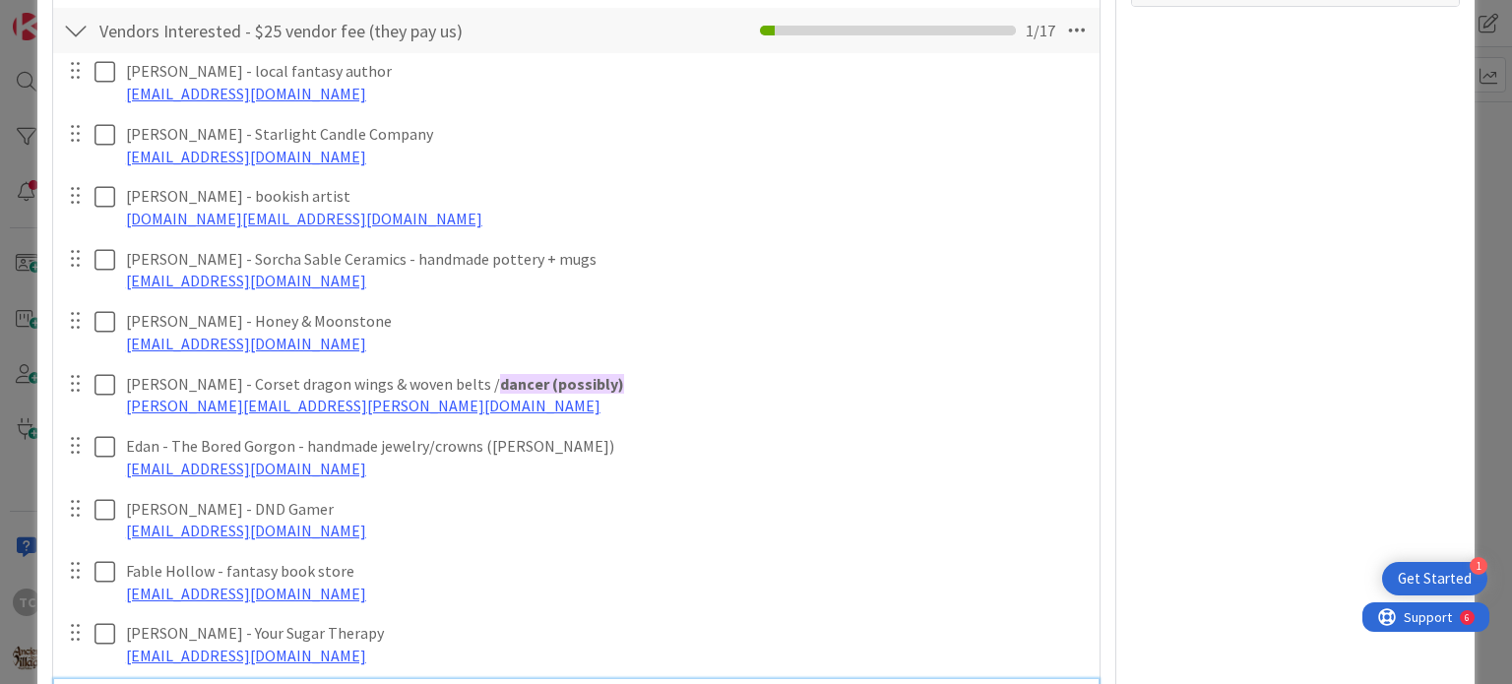
click at [1421, 309] on div "Owner Watchers Fantasy Ball Dates Planned Dates [DATE] [DATE] Actual Dates [DAT…" at bounding box center [1295, 645] width 329 height 2909
